Goal: Task Accomplishment & Management: Manage account settings

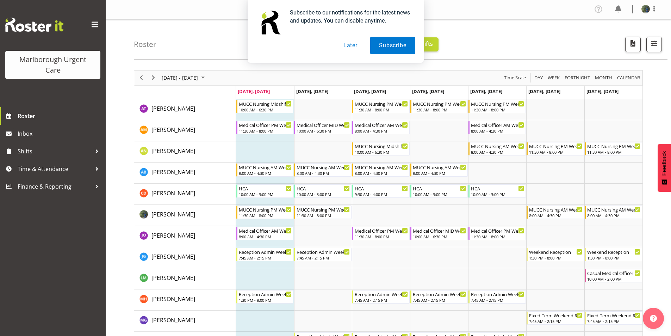
click at [349, 46] on button "Later" at bounding box center [351, 46] width 32 height 18
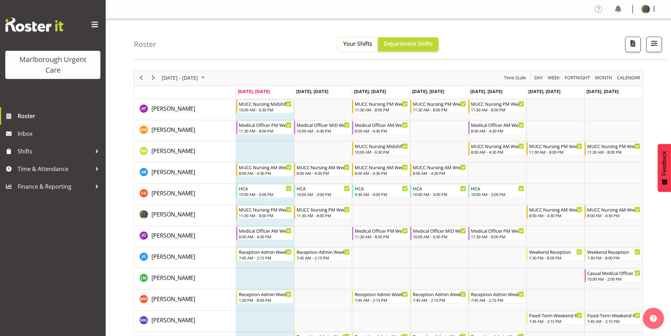
click at [358, 45] on span "Your Shifts" at bounding box center [357, 44] width 29 height 8
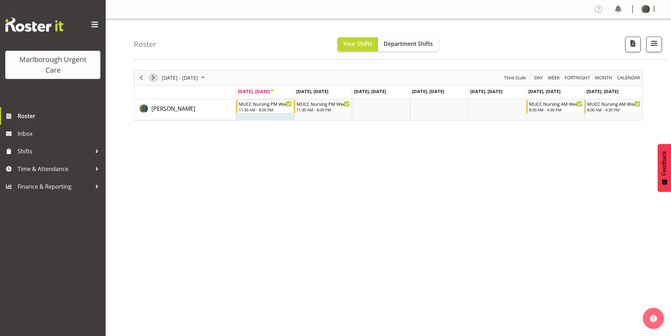
click at [152, 76] on span "Next" at bounding box center [153, 77] width 8 height 9
click at [152, 80] on span "Next" at bounding box center [153, 77] width 8 height 9
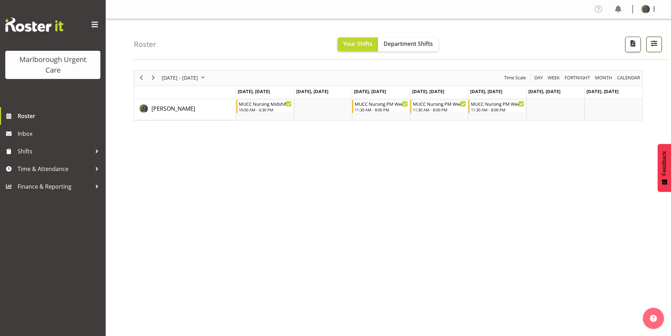
click at [653, 39] on span "button" at bounding box center [653, 43] width 9 height 9
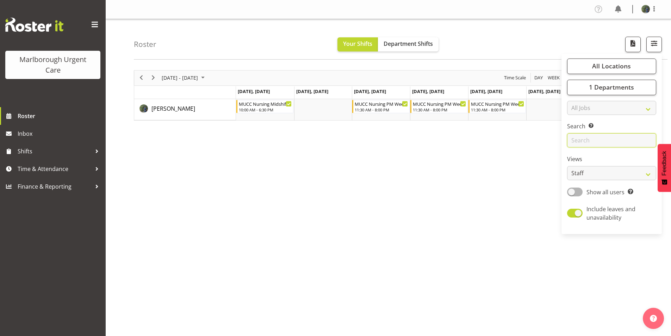
click at [587, 143] on input "text" at bounding box center [611, 140] width 89 height 14
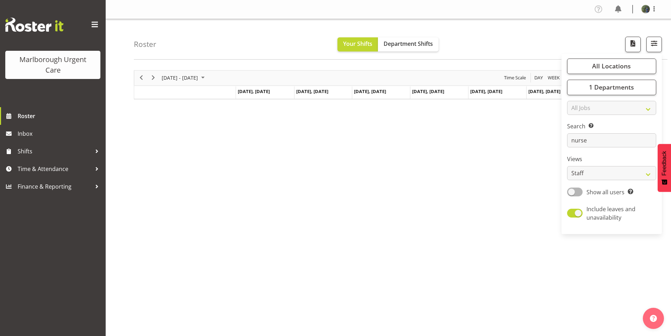
click at [578, 125] on label "Search Search for a particular employee" at bounding box center [611, 126] width 89 height 8
click at [594, 140] on input "nurse" at bounding box center [611, 140] width 89 height 14
click at [579, 125] on label "Search Search for a particular employee" at bounding box center [611, 126] width 89 height 8
click at [592, 140] on input "nurses" at bounding box center [611, 140] width 89 height 14
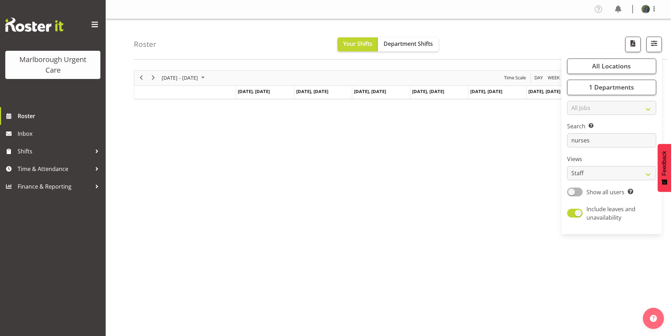
click at [533, 135] on div "[DATE] - [DATE] [DATE] Day Week Fortnight Month calendar Month Agenda Time Scal…" at bounding box center [402, 206] width 537 height 282
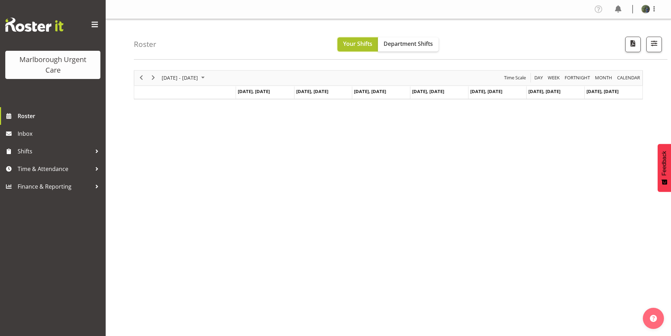
click at [360, 43] on span "Your Shifts" at bounding box center [357, 44] width 29 height 8
click at [400, 43] on span "Department Shifts" at bounding box center [407, 44] width 49 height 8
click at [139, 76] on span "Previous" at bounding box center [141, 77] width 8 height 9
click at [653, 42] on span "button" at bounding box center [653, 43] width 9 height 9
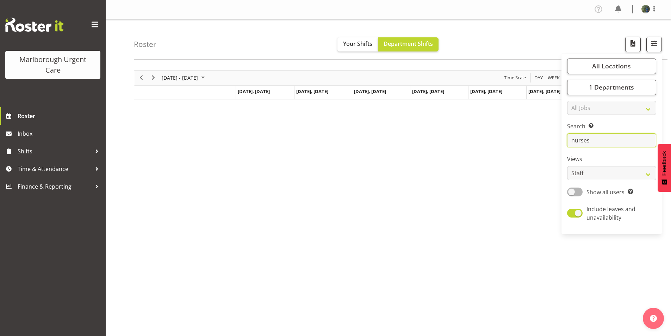
click at [602, 143] on input "nurses" at bounding box center [611, 140] width 89 height 14
type input "n"
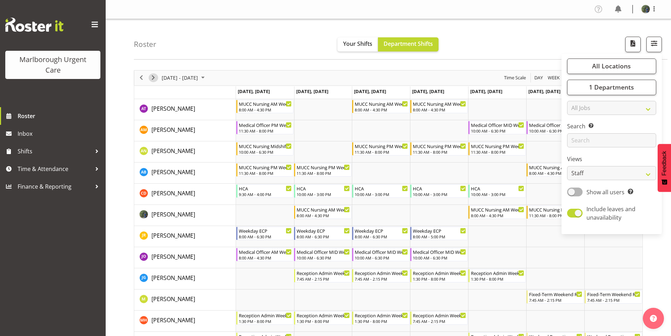
click at [152, 77] on span "Next" at bounding box center [153, 77] width 8 height 9
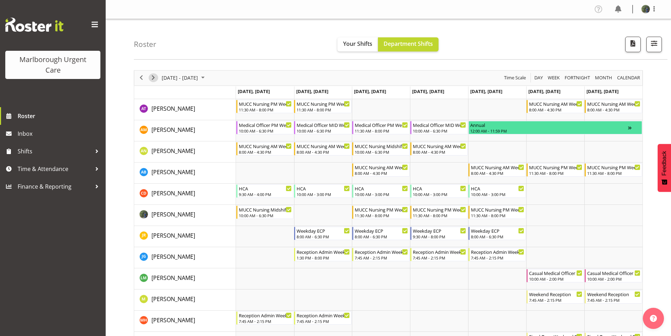
click at [153, 78] on span "Next" at bounding box center [153, 77] width 8 height 9
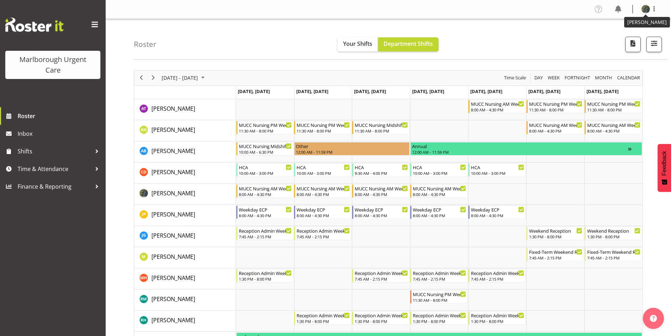
click at [642, 9] on img at bounding box center [645, 9] width 8 height 8
click at [616, 39] on link "Log Out" at bounding box center [625, 37] width 68 height 13
